Goal: Complete application form

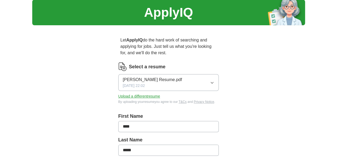
click at [171, 79] on button "[PERSON_NAME] Resume.pdf [DATE] 22:02" at bounding box center [168, 82] width 101 height 17
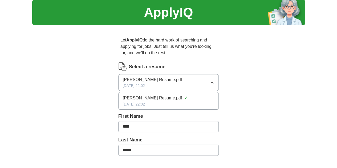
click at [171, 79] on button "[PERSON_NAME] Resume.pdf [DATE] 22:02" at bounding box center [168, 82] width 101 height 17
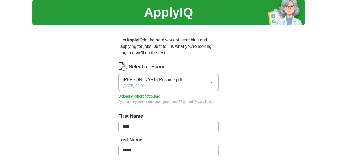
click at [143, 94] on button "Upload a different resume" at bounding box center [139, 97] width 42 height 6
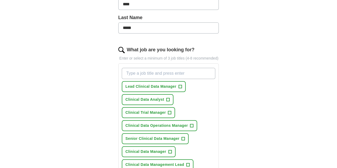
scroll to position [140, 0]
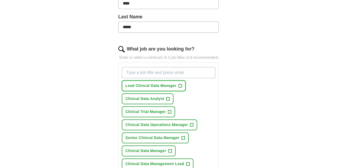
click at [133, 83] on span "Lead Clinical Data Manager" at bounding box center [150, 86] width 51 height 6
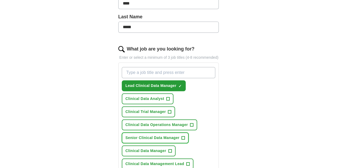
click at [136, 135] on span "Senior Clinical Data Manager" at bounding box center [152, 138] width 54 height 6
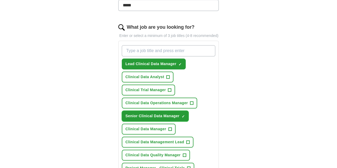
scroll to position [165, 0]
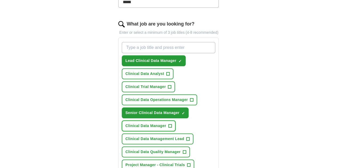
click at [132, 123] on span "Clinical Data Manager" at bounding box center [145, 126] width 41 height 6
click at [137, 136] on span "Clinical Data Management Lead" at bounding box center [154, 139] width 59 height 6
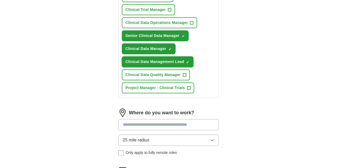
scroll to position [243, 0]
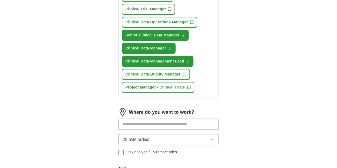
click at [141, 134] on button "25 mile radius" at bounding box center [168, 139] width 101 height 11
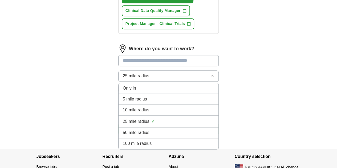
scroll to position [306, 0]
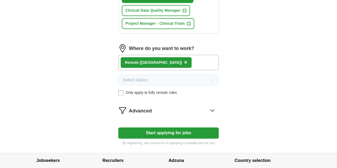
click at [157, 128] on button "Start applying for jobs" at bounding box center [168, 133] width 101 height 11
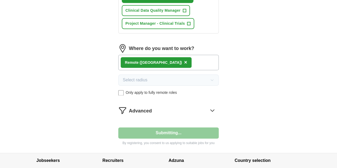
select select "**"
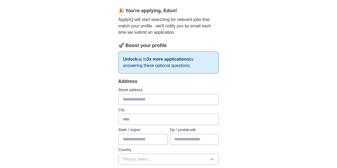
scroll to position [44, 0]
click at [134, 96] on input "text" at bounding box center [168, 99] width 101 height 11
type input "**********"
type input "*******"
type input "**"
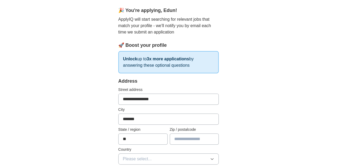
type input "*****"
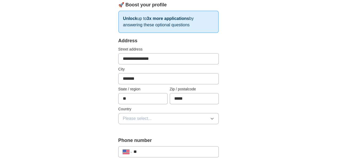
scroll to position [86, 0]
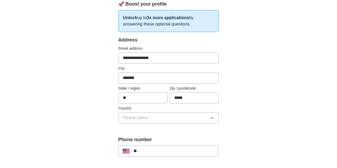
click at [157, 118] on button "Please select..." at bounding box center [168, 117] width 101 height 11
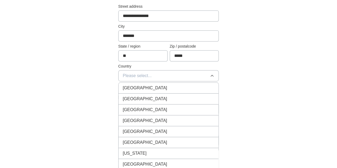
scroll to position [128, 0]
click at [146, 98] on div "[GEOGRAPHIC_DATA]" at bounding box center [169, 99] width 92 height 6
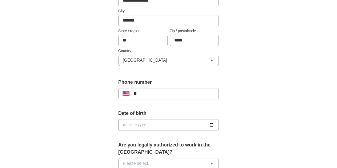
scroll to position [148, 0]
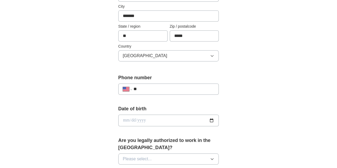
click at [143, 89] on input "**" at bounding box center [173, 89] width 81 height 6
paste input "**********"
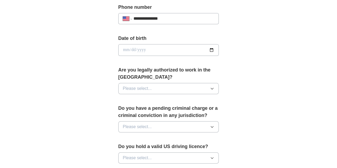
scroll to position [219, 0]
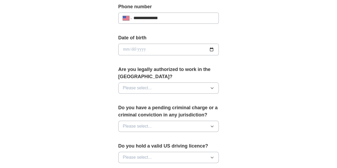
type input "**********"
click at [140, 83] on button "Please select..." at bounding box center [168, 88] width 101 height 11
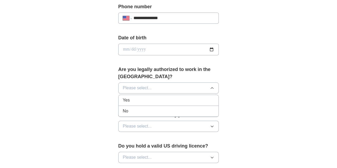
click at [128, 97] on div "Yes" at bounding box center [169, 100] width 92 height 6
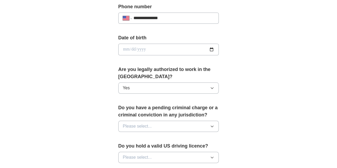
click at [131, 123] on span "Please select..." at bounding box center [137, 126] width 29 height 6
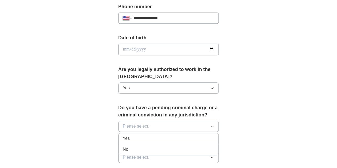
click at [133, 146] on div "No" at bounding box center [169, 149] width 92 height 6
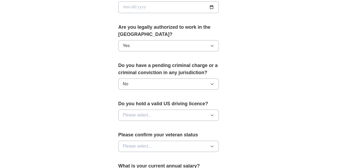
scroll to position [262, 0]
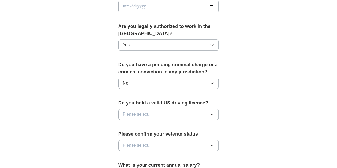
click at [123, 111] on span "Please select..." at bounding box center [137, 114] width 29 height 6
click at [126, 124] on div "Yes" at bounding box center [169, 127] width 92 height 6
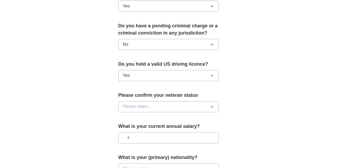
scroll to position [302, 0]
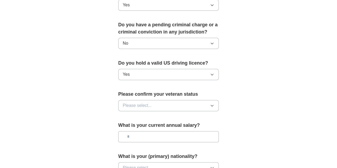
click at [126, 103] on span "Please select..." at bounding box center [137, 106] width 29 height 6
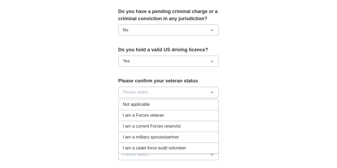
scroll to position [316, 0]
click at [141, 101] on div "Not applicable" at bounding box center [169, 104] width 92 height 6
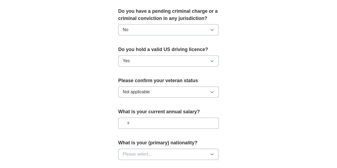
click at [140, 118] on input "text" at bounding box center [168, 123] width 101 height 11
type input "********"
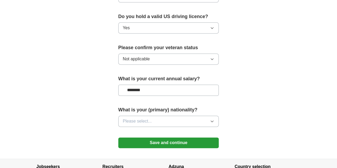
scroll to position [352, 0]
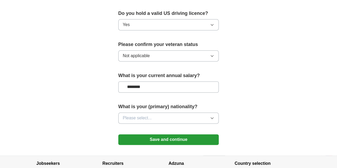
click at [127, 115] on span "Please select..." at bounding box center [137, 118] width 29 height 6
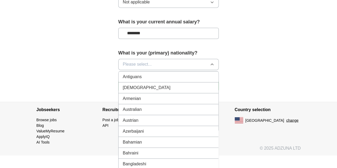
scroll to position [0, 0]
click at [129, 73] on div "American" at bounding box center [169, 76] width 92 height 6
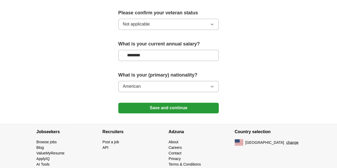
click at [152, 103] on button "Save and continue" at bounding box center [168, 108] width 101 height 11
